Goal: Task Accomplishment & Management: Manage account settings

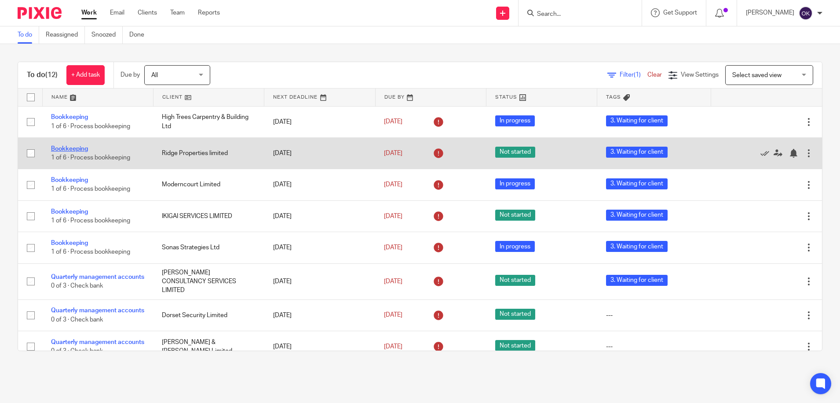
click at [70, 147] on link "Bookkeeping" at bounding box center [69, 149] width 37 height 6
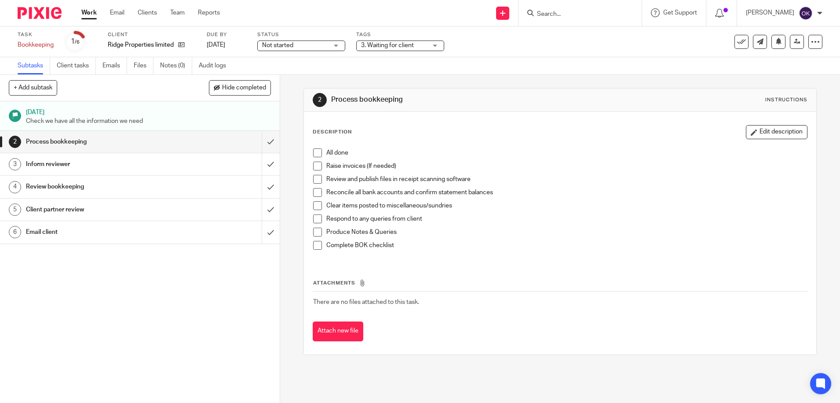
click at [279, 48] on span "Not started" at bounding box center [295, 45] width 66 height 9
click at [273, 80] on span "In progress" at bounding box center [279, 77] width 31 height 6
click at [366, 43] on span "3. Waiting for client" at bounding box center [387, 45] width 53 height 6
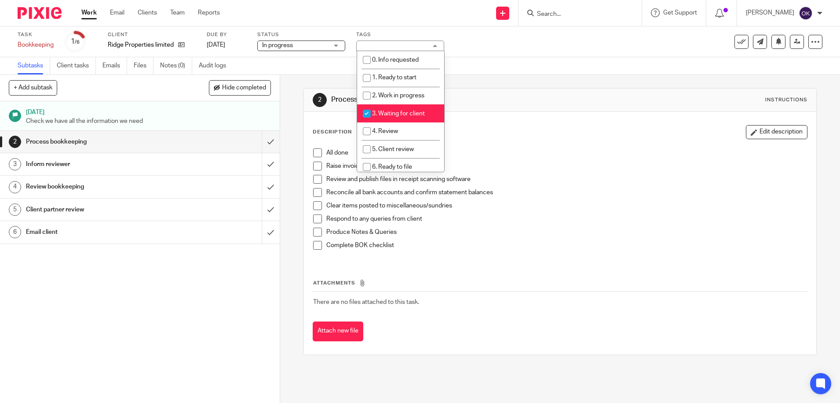
click at [366, 115] on input "checkbox" at bounding box center [367, 113] width 17 height 17
checkbox input "false"
click at [367, 130] on input "checkbox" at bounding box center [367, 131] width 17 height 17
checkbox input "true"
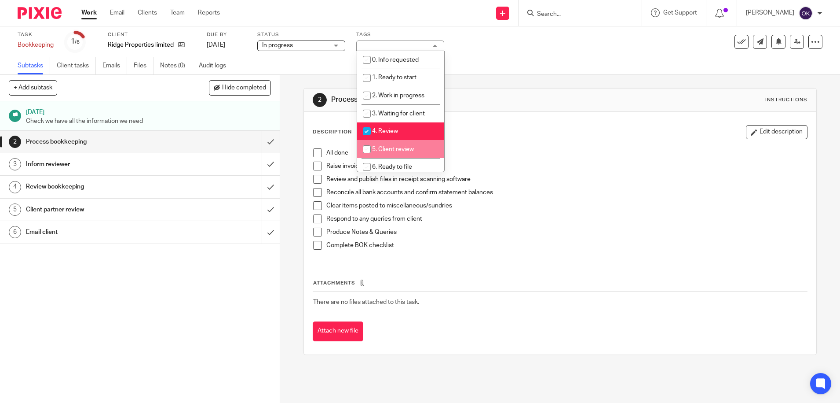
click at [529, 144] on div "All done Raise invoices (If needed) Review and publish files in receipt scannin…" at bounding box center [560, 202] width 503 height 117
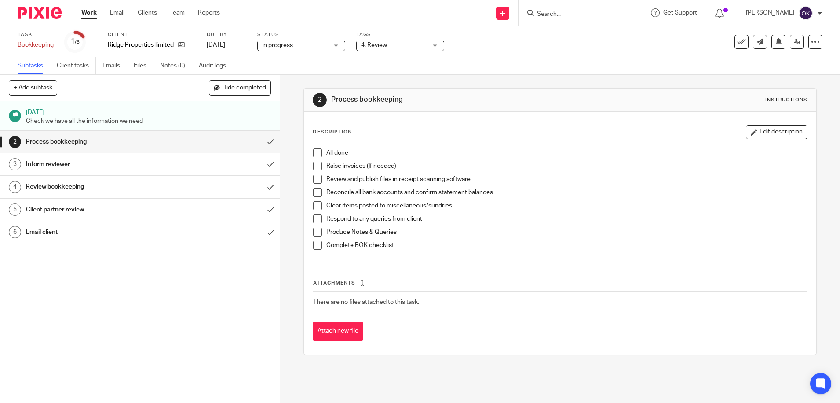
click at [315, 154] on span at bounding box center [317, 152] width 9 height 9
click at [313, 164] on span at bounding box center [317, 165] width 9 height 9
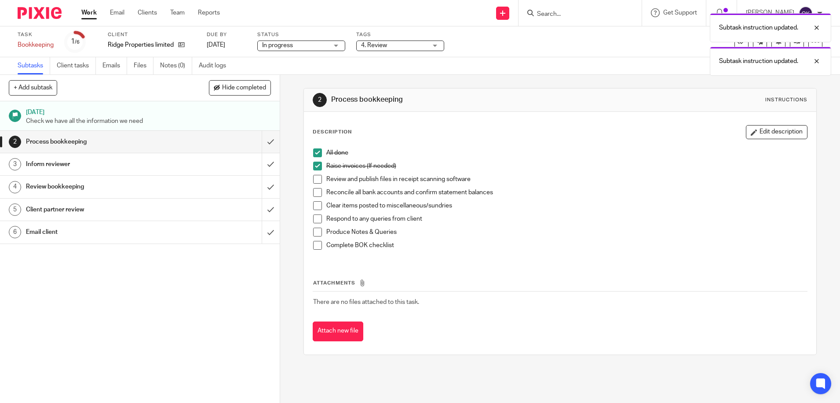
drag, startPoint x: 315, startPoint y: 175, endPoint x: 317, endPoint y: 179, distance: 5.3
click at [315, 175] on span at bounding box center [317, 179] width 9 height 9
click at [313, 192] on span at bounding box center [317, 192] width 9 height 9
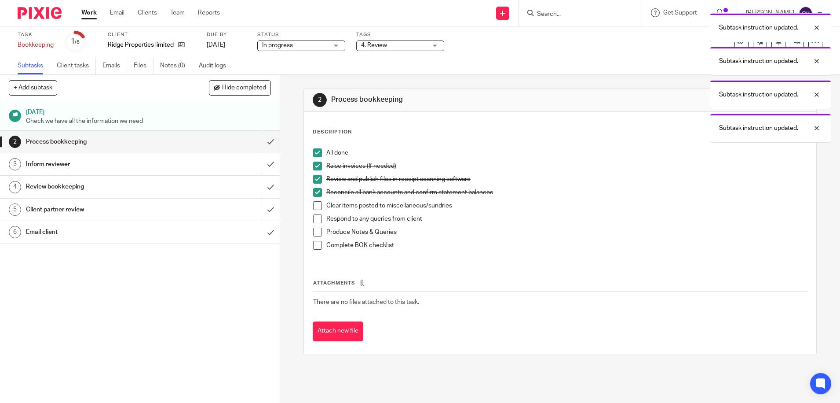
click at [315, 202] on span at bounding box center [317, 205] width 9 height 9
click at [314, 219] on span at bounding box center [317, 218] width 9 height 9
click at [315, 229] on span at bounding box center [317, 231] width 9 height 9
click at [314, 252] on li "Complete BOK checklist" at bounding box center [560, 247] width 494 height 13
drag, startPoint x: 311, startPoint y: 245, endPoint x: 305, endPoint y: 235, distance: 11.8
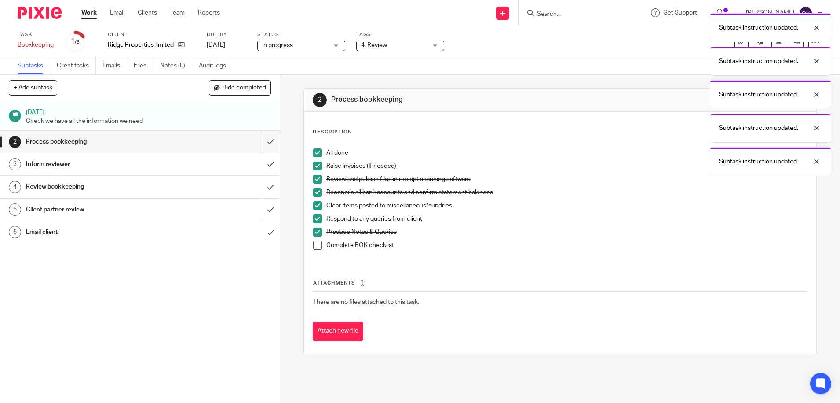
click at [313, 245] on span at bounding box center [317, 245] width 9 height 9
click at [256, 139] on input "submit" at bounding box center [140, 142] width 280 height 22
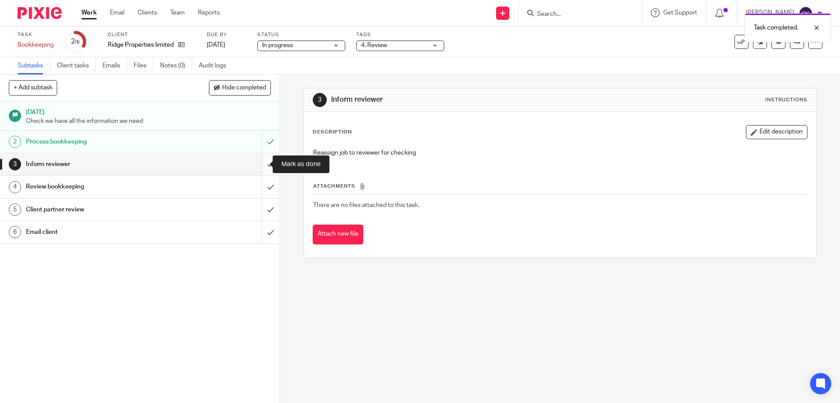
click at [260, 168] on input "submit" at bounding box center [140, 164] width 280 height 22
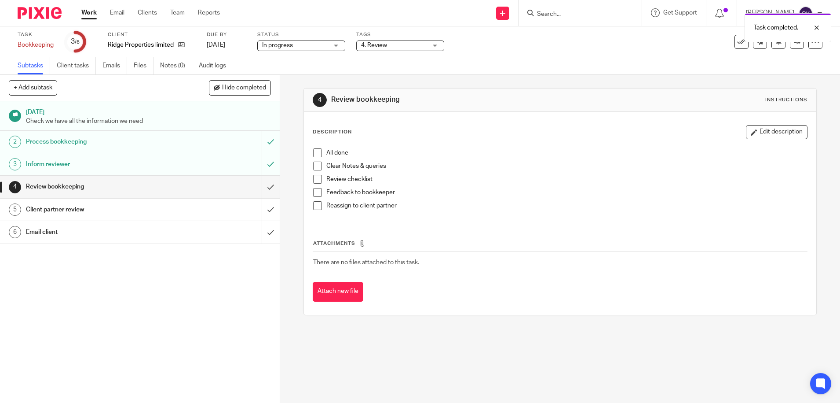
click at [319, 152] on li "All done" at bounding box center [560, 154] width 494 height 13
drag, startPoint x: 315, startPoint y: 154, endPoint x: 315, endPoint y: 160, distance: 6.2
click at [315, 154] on span at bounding box center [317, 152] width 9 height 9
click at [313, 168] on span at bounding box center [317, 165] width 9 height 9
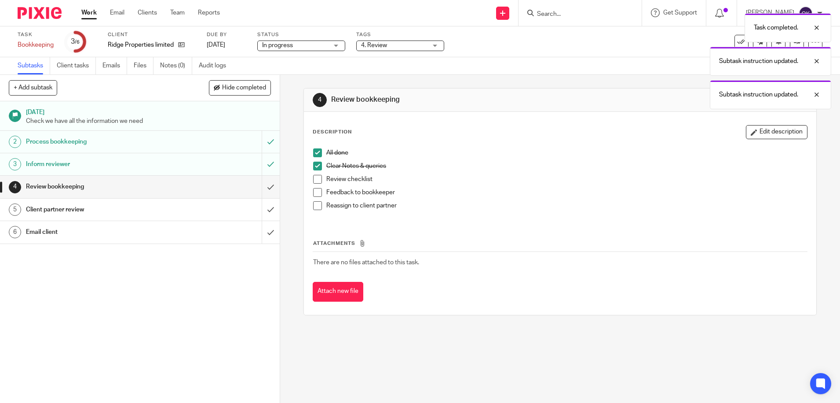
drag, startPoint x: 313, startPoint y: 179, endPoint x: 316, endPoint y: 186, distance: 7.7
click at [313, 180] on span at bounding box center [317, 179] width 9 height 9
click at [313, 192] on span at bounding box center [317, 192] width 9 height 9
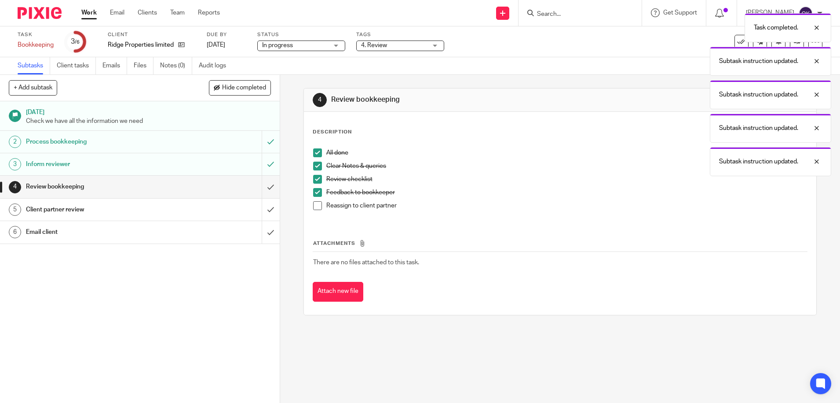
click at [313, 208] on span at bounding box center [317, 205] width 9 height 9
click at [260, 187] on input "submit" at bounding box center [140, 187] width 280 height 22
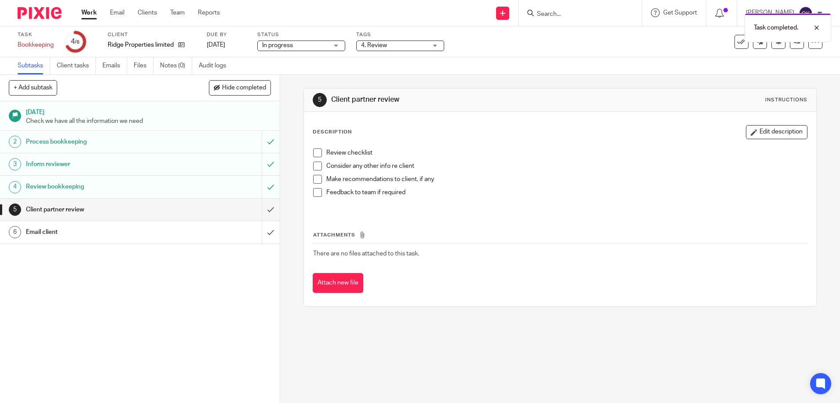
click at [319, 150] on li "Review checklist" at bounding box center [560, 154] width 494 height 13
drag, startPoint x: 315, startPoint y: 149, endPoint x: 318, endPoint y: 156, distance: 7.3
click at [315, 150] on span at bounding box center [317, 152] width 9 height 9
click at [315, 163] on span at bounding box center [317, 165] width 9 height 9
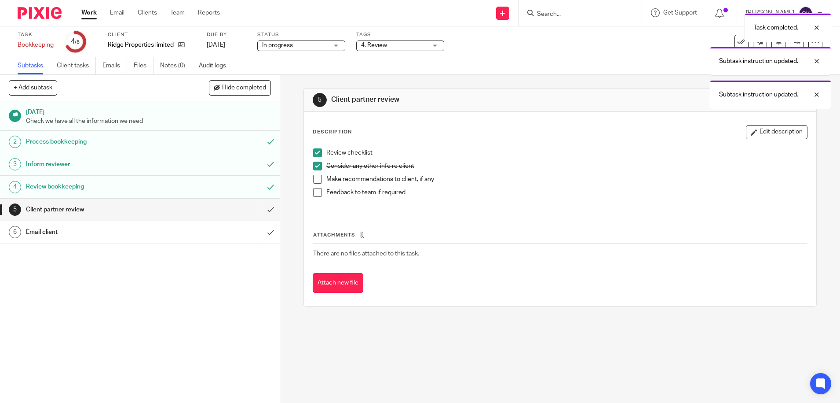
click at [315, 176] on span at bounding box center [317, 179] width 9 height 9
click at [313, 190] on span at bounding box center [317, 192] width 9 height 9
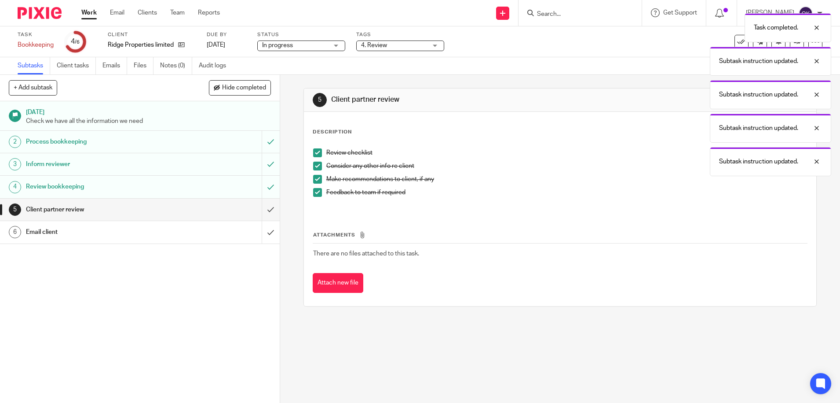
click at [786, 44] on div "Task completed. Subtask instruction updated. Subtask instruction updated. Subta…" at bounding box center [625, 92] width 411 height 167
click at [819, 60] on div at bounding box center [810, 61] width 24 height 11
click at [820, 62] on div at bounding box center [810, 61] width 24 height 11
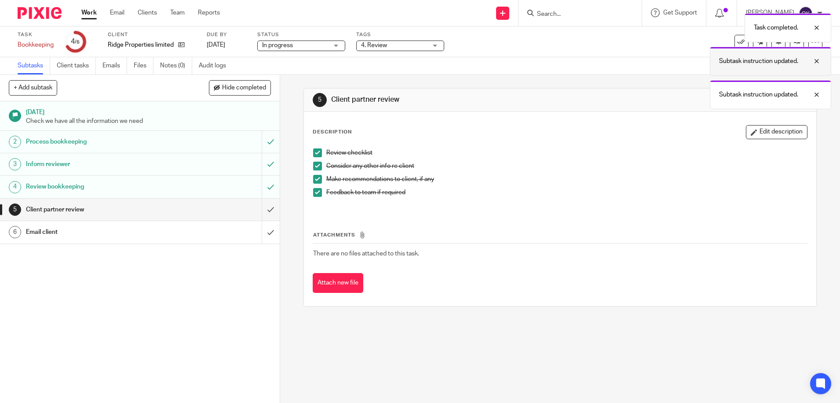
click at [820, 57] on div at bounding box center [810, 61] width 24 height 11
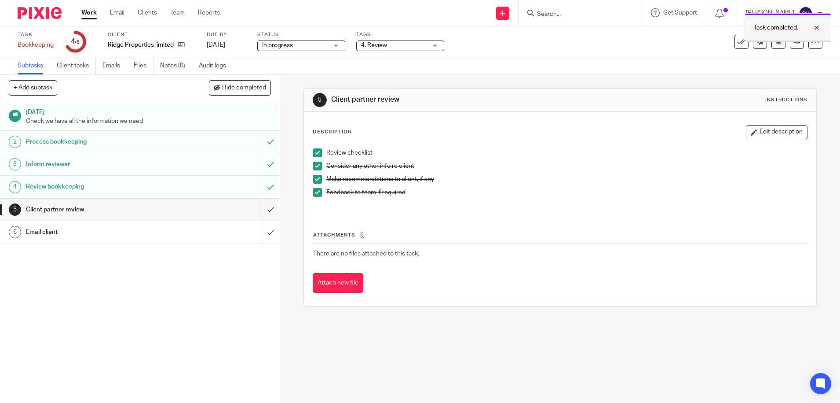
click at [818, 29] on div at bounding box center [810, 27] width 24 height 11
click at [790, 46] on link at bounding box center [797, 42] width 14 height 14
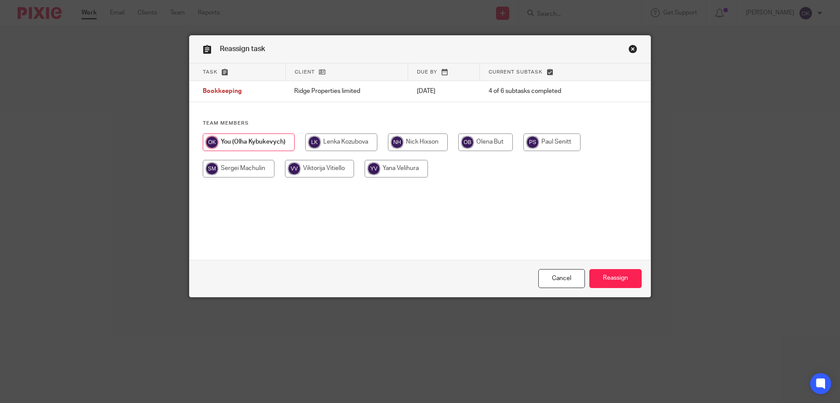
click at [424, 146] on input "radio" at bounding box center [418, 142] width 60 height 18
radio input "true"
click at [622, 283] on input "Reassign" at bounding box center [616, 278] width 52 height 19
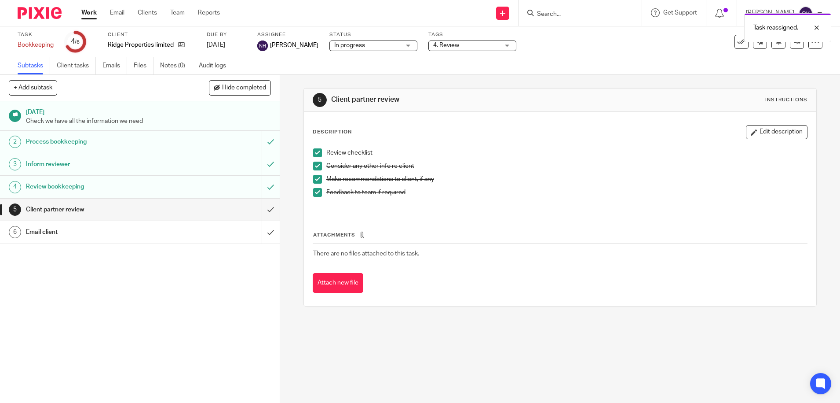
click at [48, 17] on img at bounding box center [40, 13] width 44 height 12
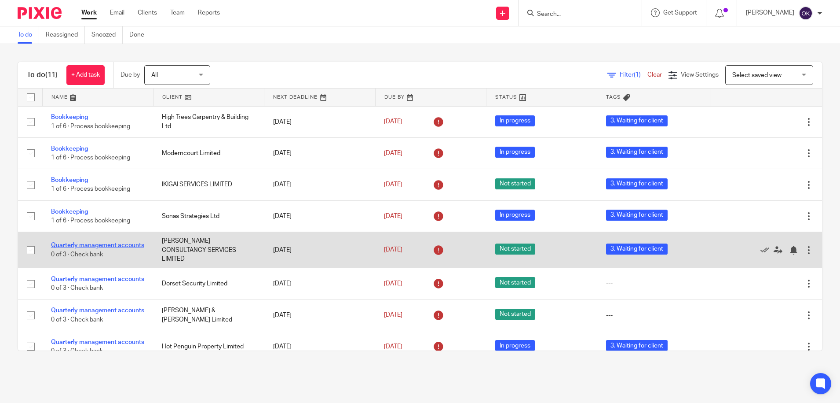
click at [77, 242] on link "Quarterly management accounts" at bounding box center [97, 245] width 93 height 6
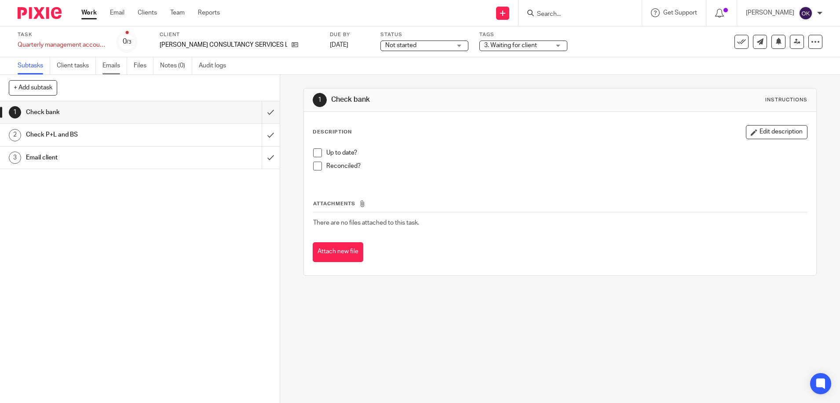
click at [117, 68] on link "Emails" at bounding box center [115, 65] width 25 height 17
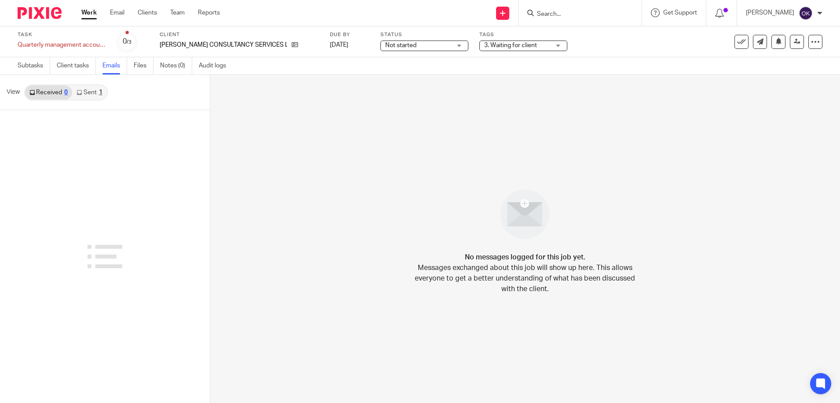
click at [99, 93] on div "1" at bounding box center [101, 92] width 4 height 6
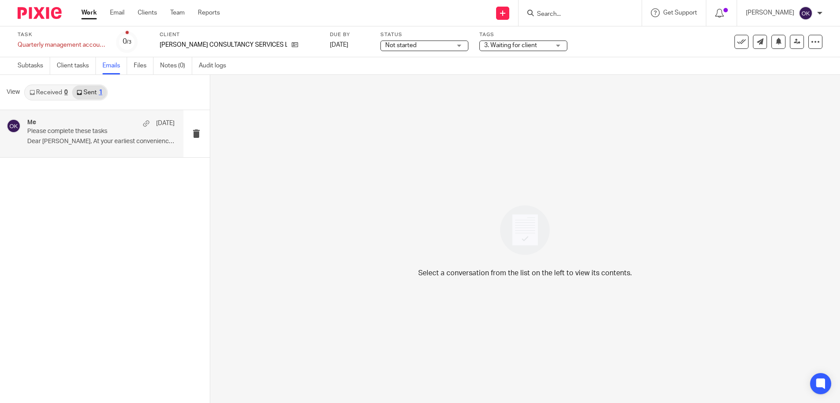
click at [105, 139] on p "Dear Paul, At your earliest convenience,..." at bounding box center [100, 141] width 147 height 7
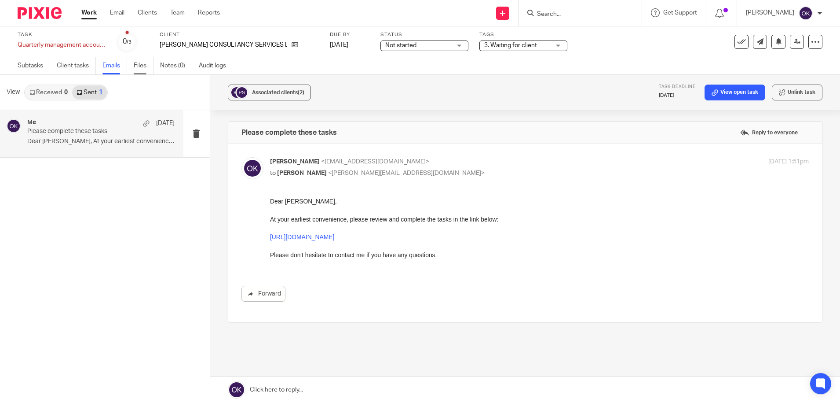
click at [146, 66] on link "Files" at bounding box center [144, 65] width 20 height 17
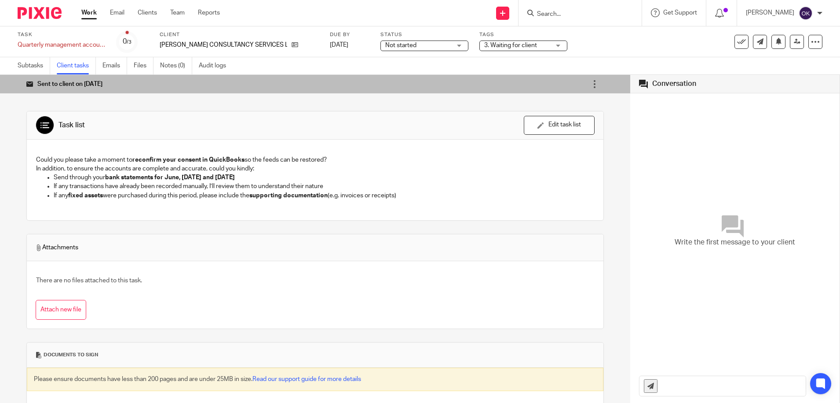
click at [44, 11] on img at bounding box center [40, 13] width 44 height 12
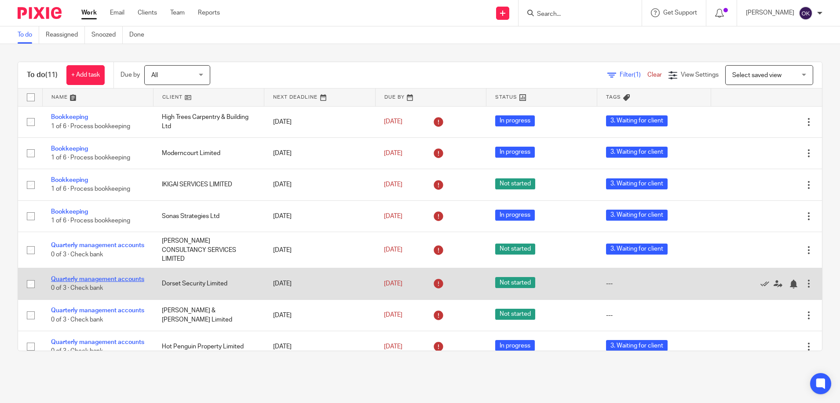
click at [95, 280] on link "Quarterly management accounts" at bounding box center [97, 279] width 93 height 6
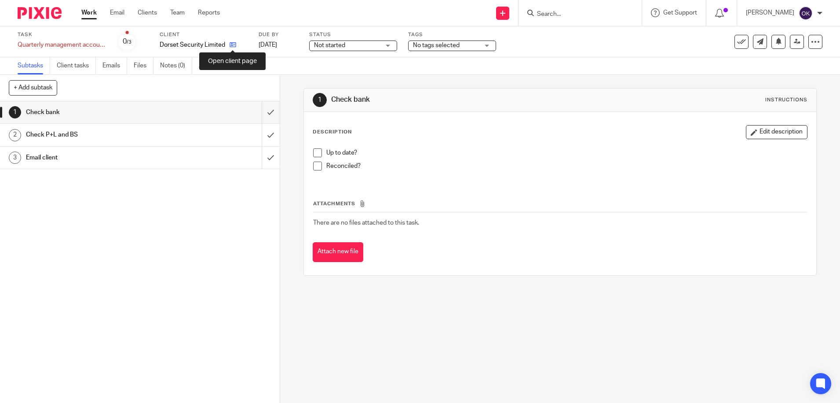
click at [230, 42] on icon at bounding box center [233, 44] width 7 height 7
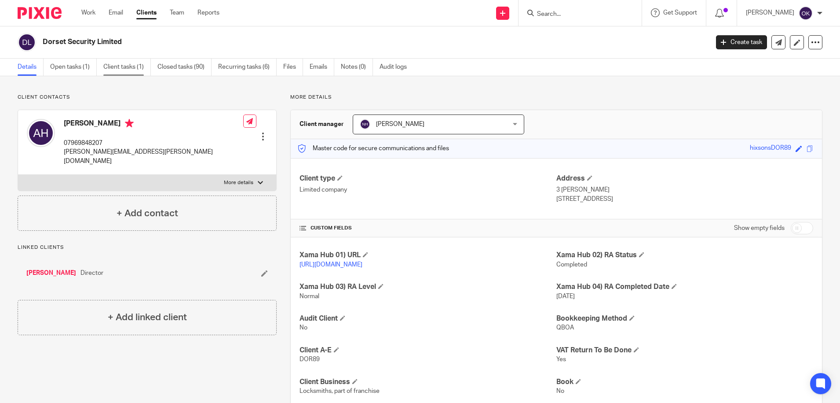
click at [122, 64] on link "Client tasks (1)" at bounding box center [127, 67] width 48 height 17
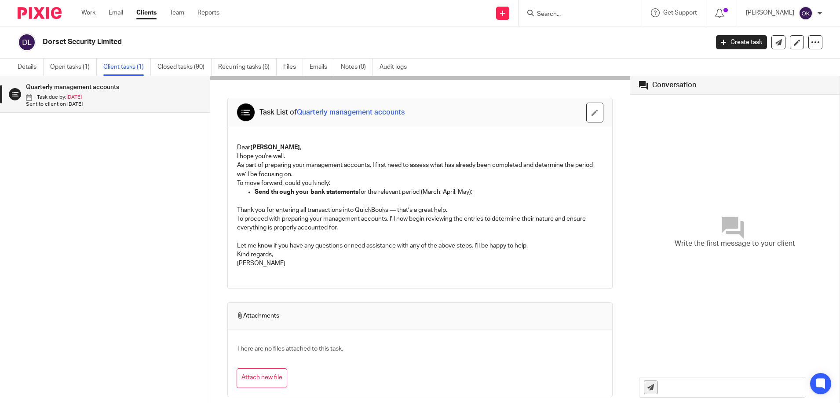
scroll to position [4, 0]
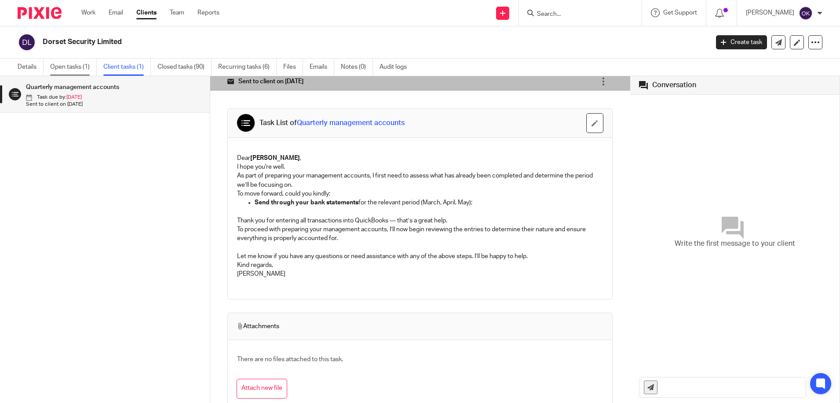
click at [74, 61] on link "Open tasks (1)" at bounding box center [73, 67] width 47 height 17
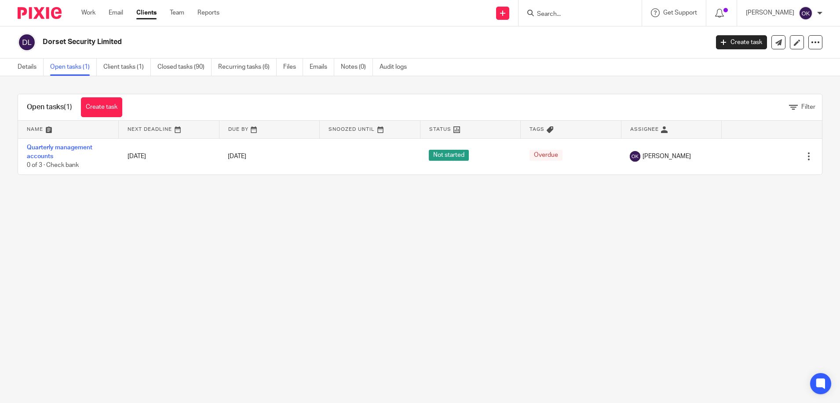
click at [35, 15] on img at bounding box center [40, 13] width 44 height 12
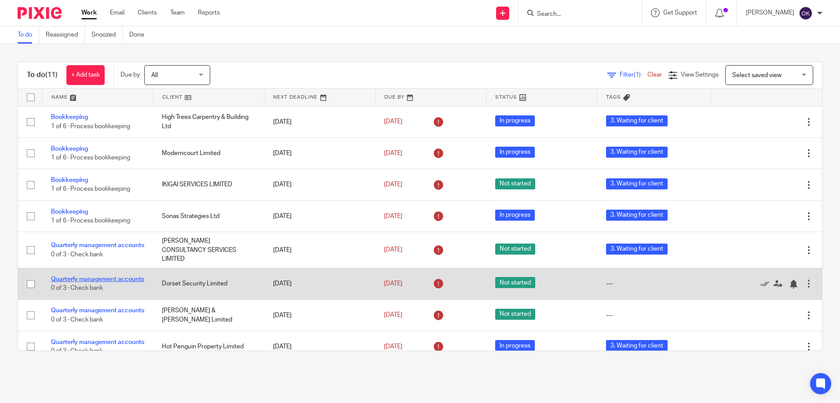
click at [62, 279] on link "Quarterly management accounts" at bounding box center [97, 279] width 93 height 6
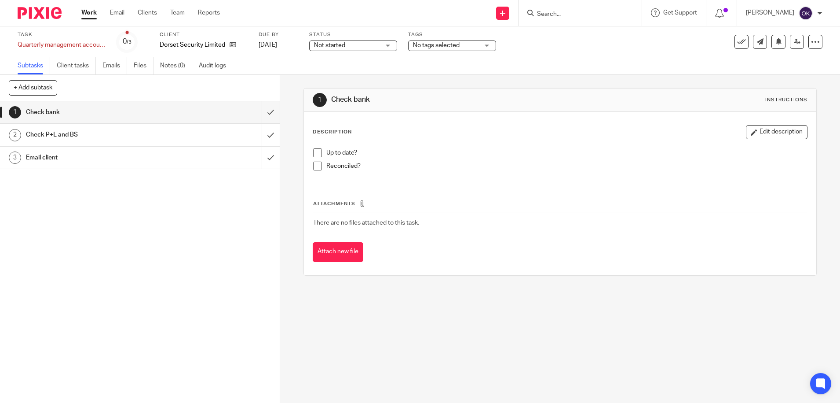
click at [436, 39] on div "Tags No tags selected 0. Info requested 1. Ready to start 2. Work in progress 3…" at bounding box center [452, 41] width 88 height 21
click at [436, 45] on span "No tags selected" at bounding box center [436, 45] width 47 height 6
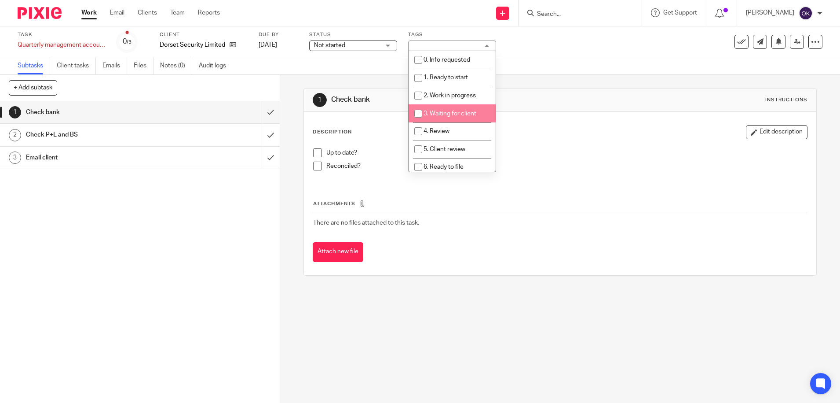
click at [417, 111] on input "checkbox" at bounding box center [418, 113] width 17 height 17
checkbox input "true"
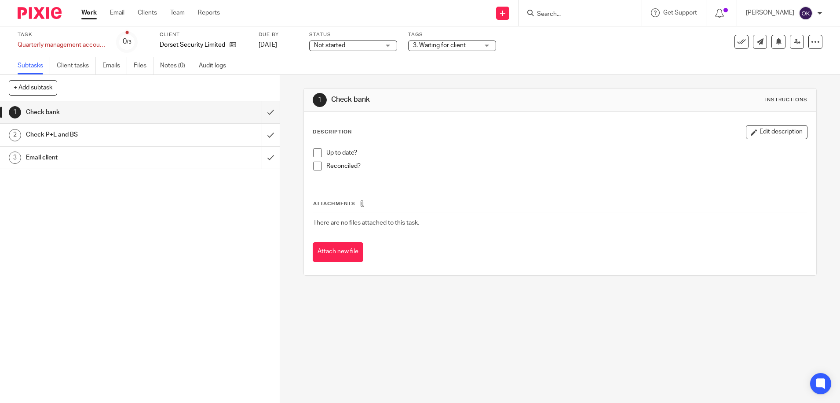
click at [48, 15] on img at bounding box center [40, 13] width 44 height 12
